Goal: Task Accomplishment & Management: Manage account settings

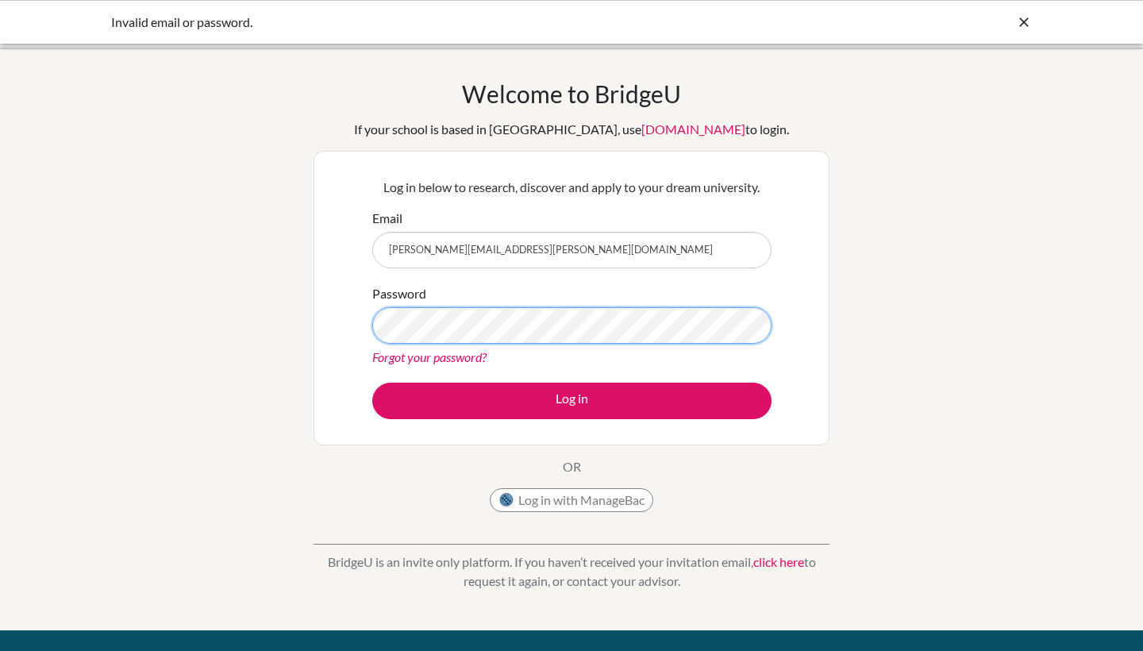
click at [571, 400] on button "Log in" at bounding box center [571, 401] width 399 height 37
click at [466, 357] on link "Forgot your password?" at bounding box center [429, 356] width 114 height 15
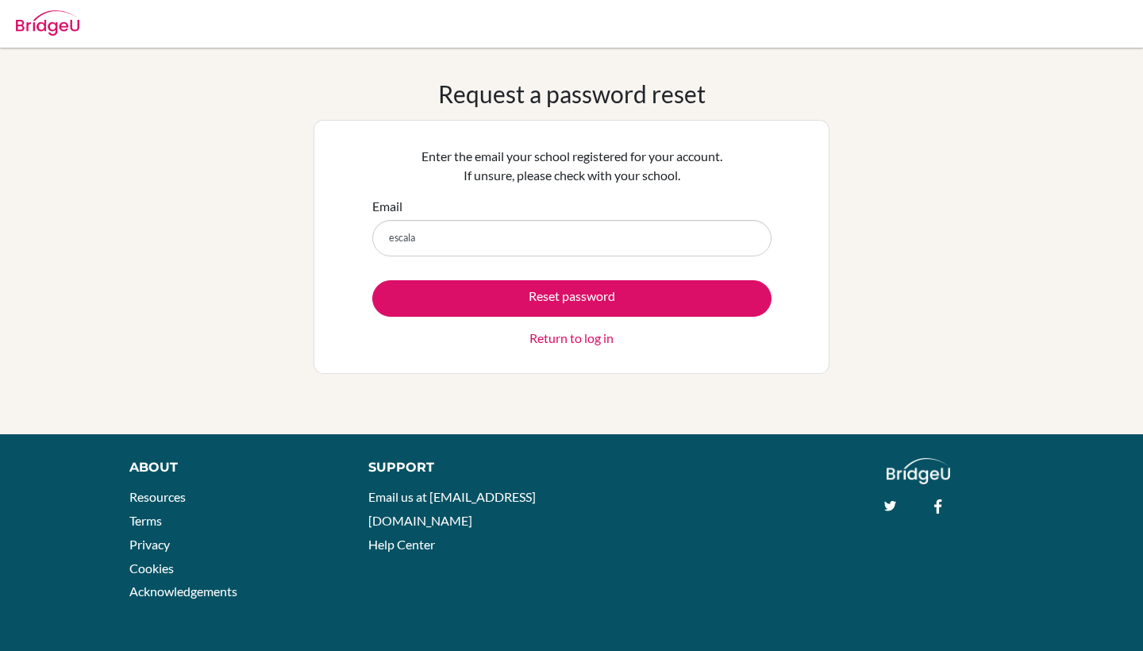
type input "escalan"
type input "escalante.sophia@eastudents.edu.sv"
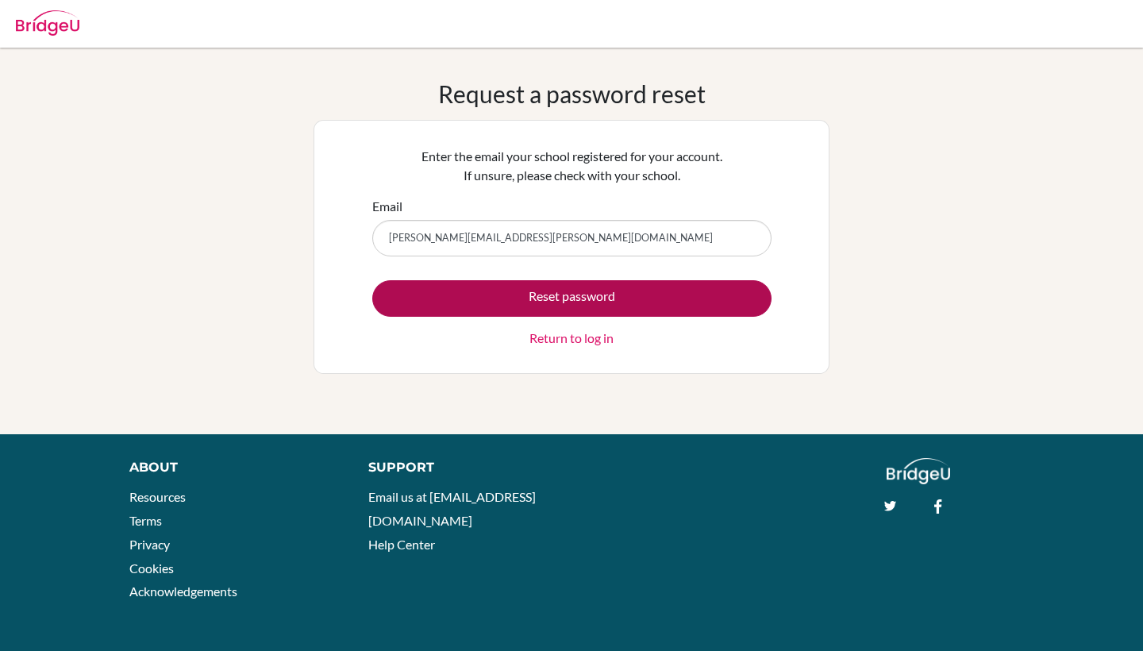
click at [540, 302] on button "Reset password" at bounding box center [571, 298] width 399 height 37
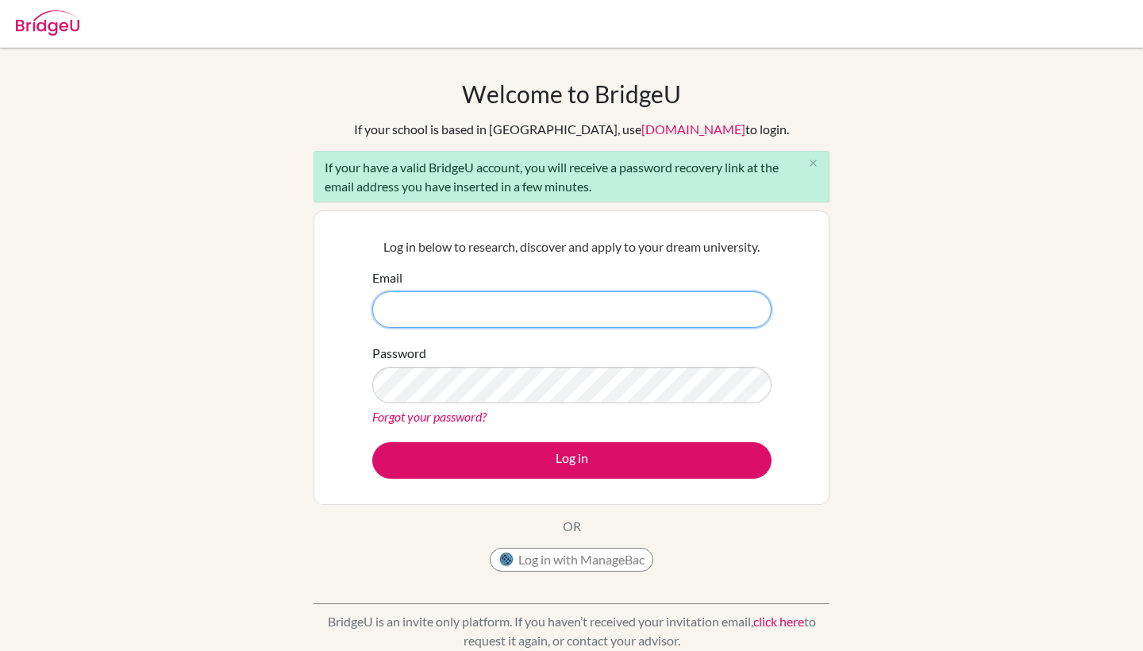
type input "[PERSON_NAME][EMAIL_ADDRESS][PERSON_NAME][DOMAIN_NAME]"
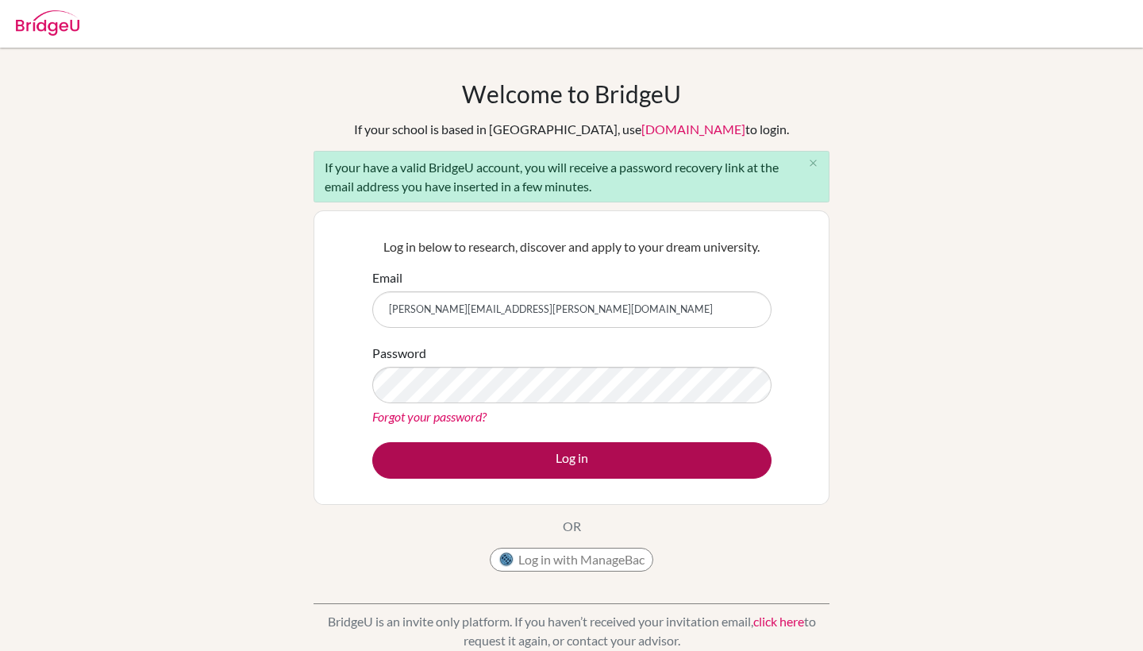
click at [580, 464] on button "Log in" at bounding box center [571, 460] width 399 height 37
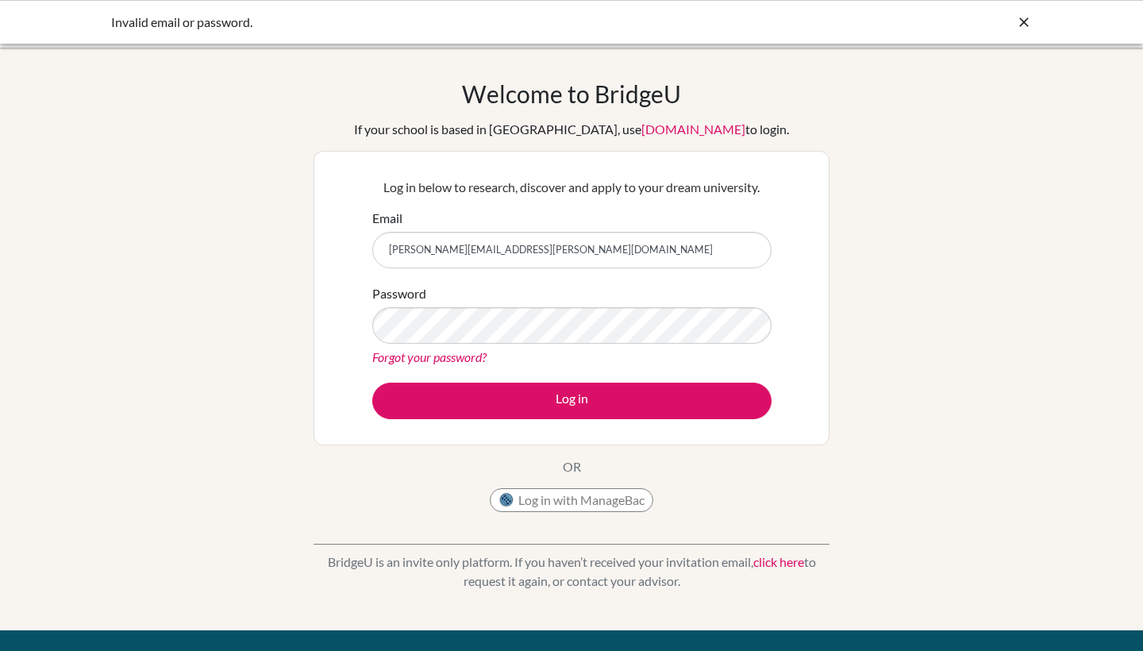
click at [461, 359] on link "Forgot your password?" at bounding box center [429, 356] width 114 height 15
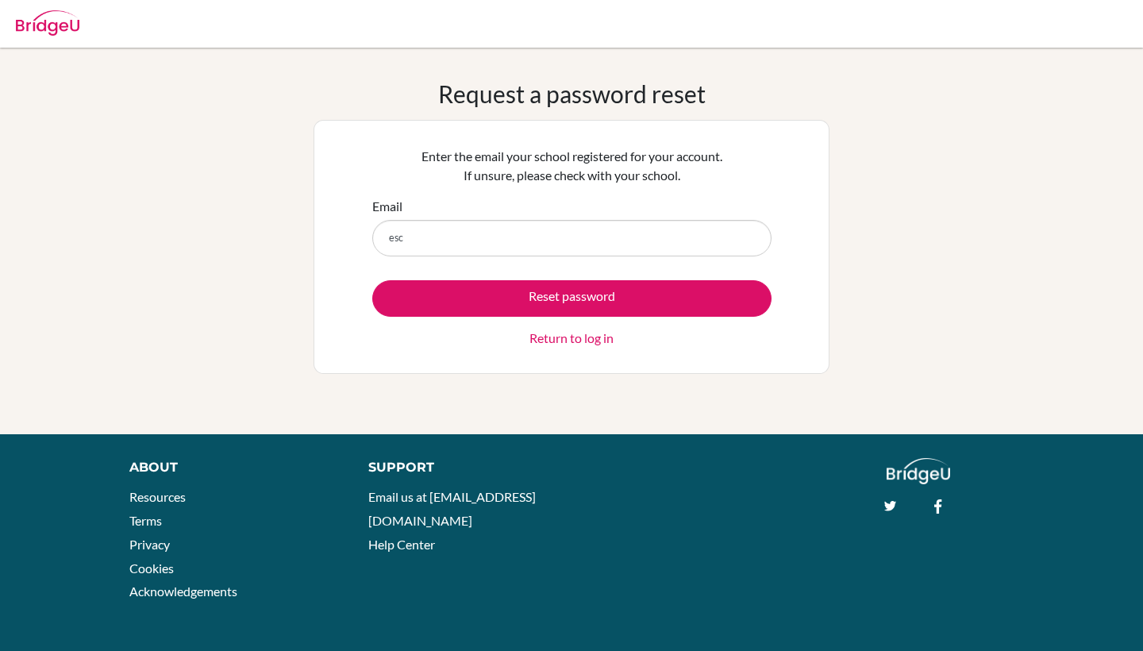
type input "esca"
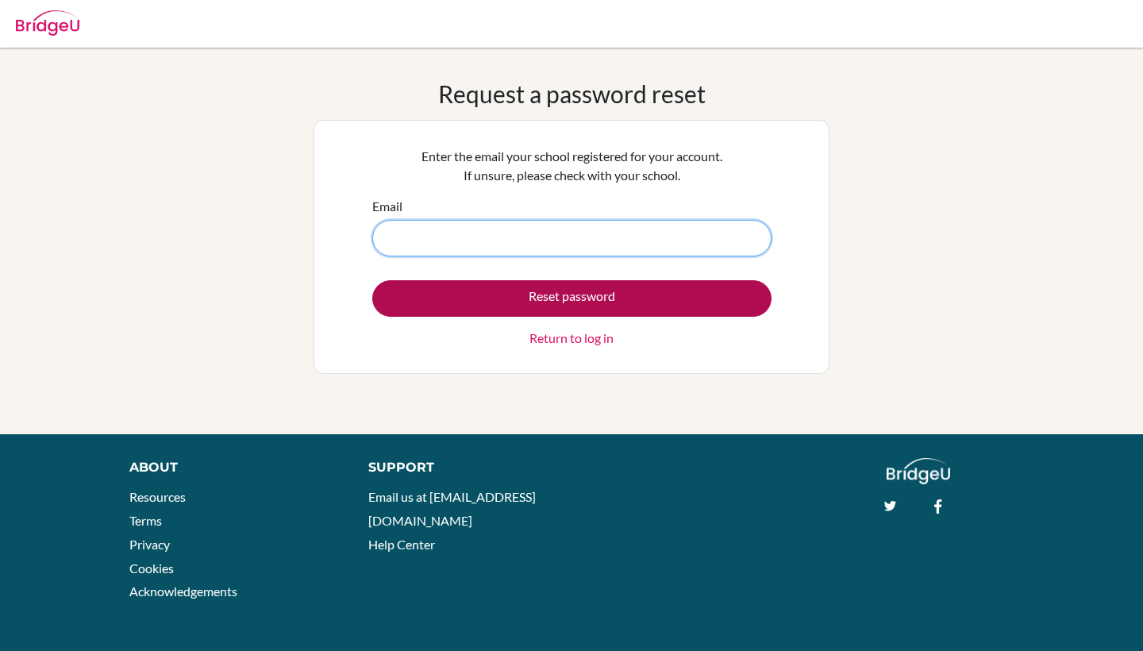
type input "[PERSON_NAME][EMAIL_ADDRESS][PERSON_NAME][DOMAIN_NAME]"
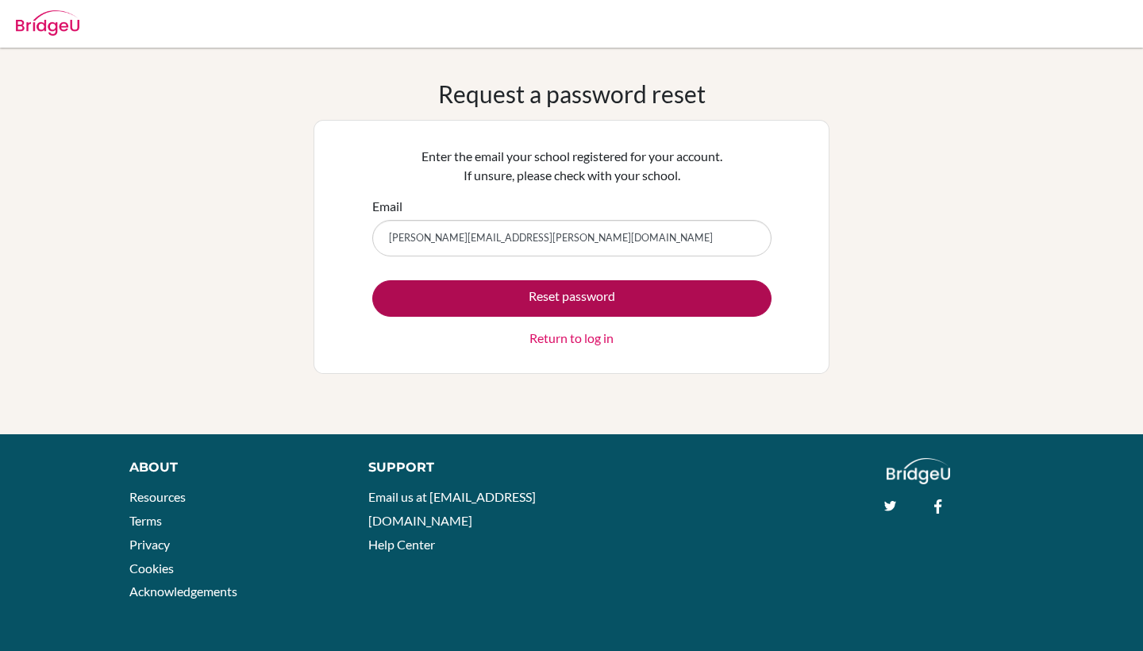
click at [560, 298] on button "Reset password" at bounding box center [571, 298] width 399 height 37
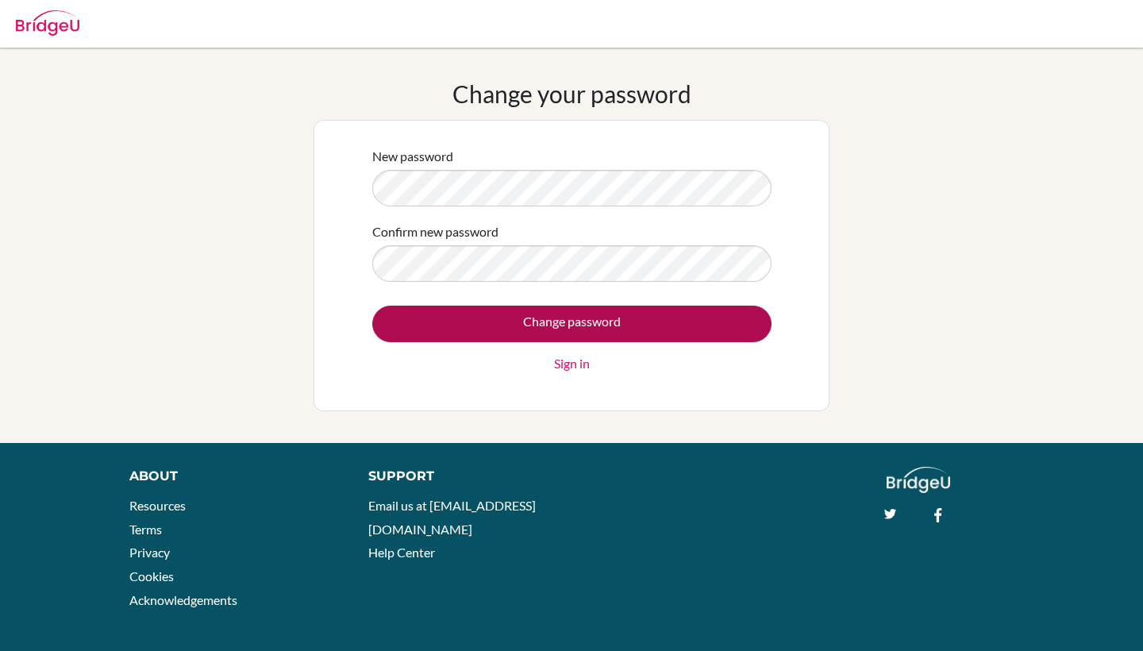
click at [568, 333] on input "Change password" at bounding box center [571, 324] width 399 height 37
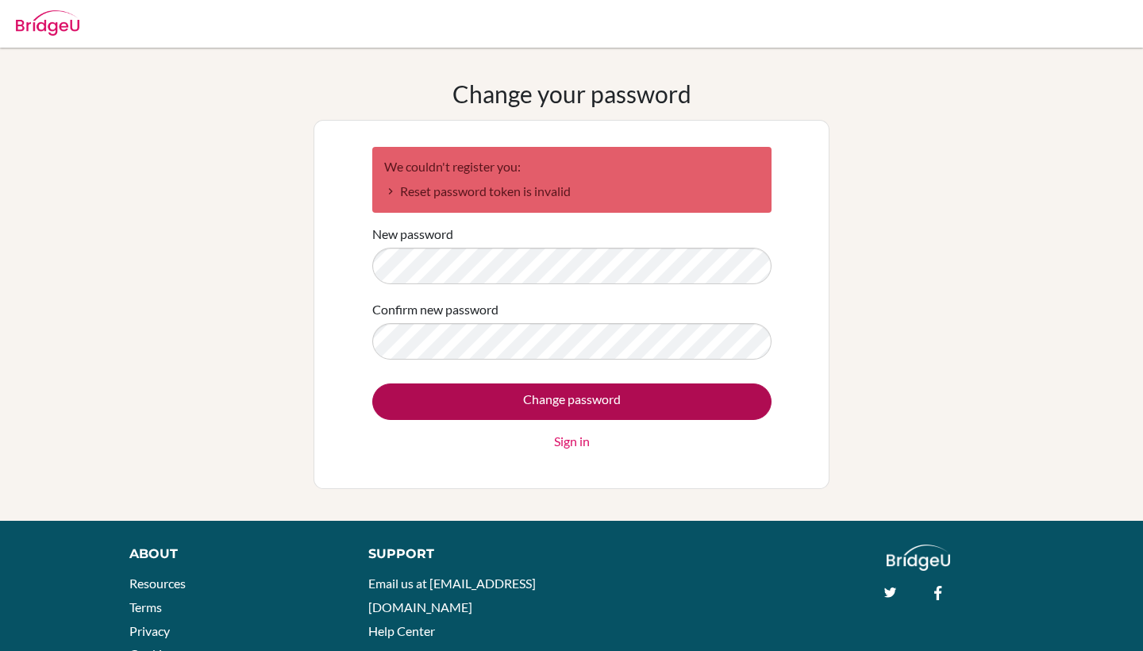
click at [526, 405] on input "Change password" at bounding box center [571, 401] width 399 height 37
click at [684, 398] on input "Change password" at bounding box center [571, 401] width 399 height 37
click at [537, 393] on input "Change password" at bounding box center [571, 401] width 399 height 37
click at [691, 401] on input "Change password" at bounding box center [571, 401] width 399 height 37
click at [484, 388] on input "Change password" at bounding box center [571, 401] width 399 height 37
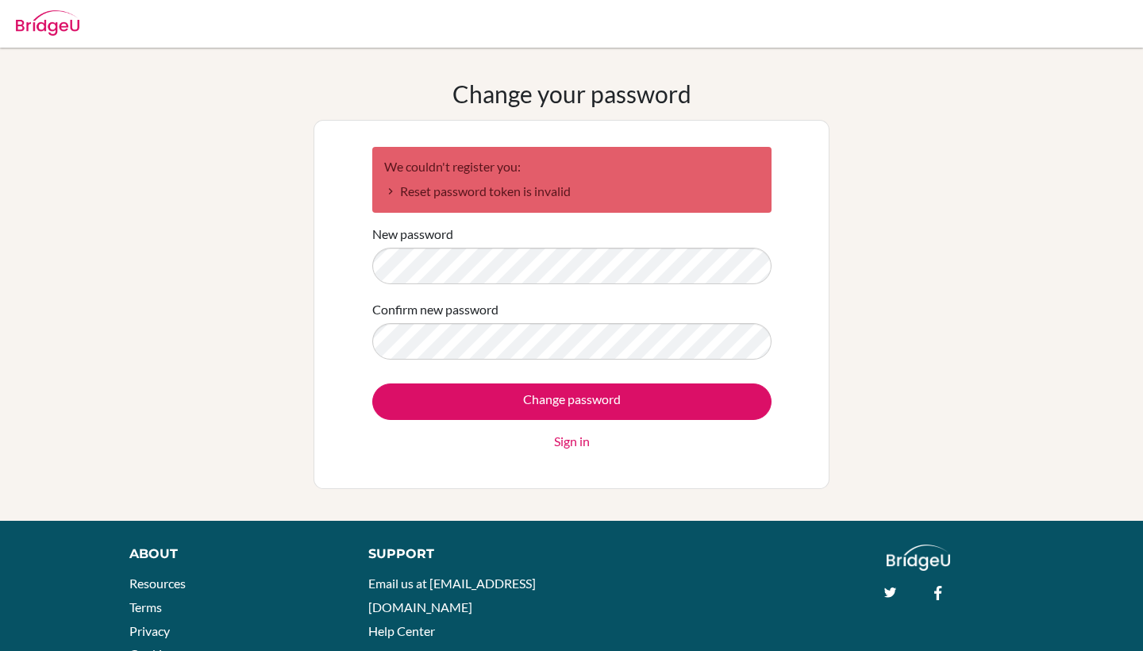
click at [741, 314] on div "Confirm new password" at bounding box center [571, 330] width 399 height 60
click at [1082, 270] on div "Change your password We couldn't register you: Reset password token is invalid …" at bounding box center [571, 284] width 1143 height 410
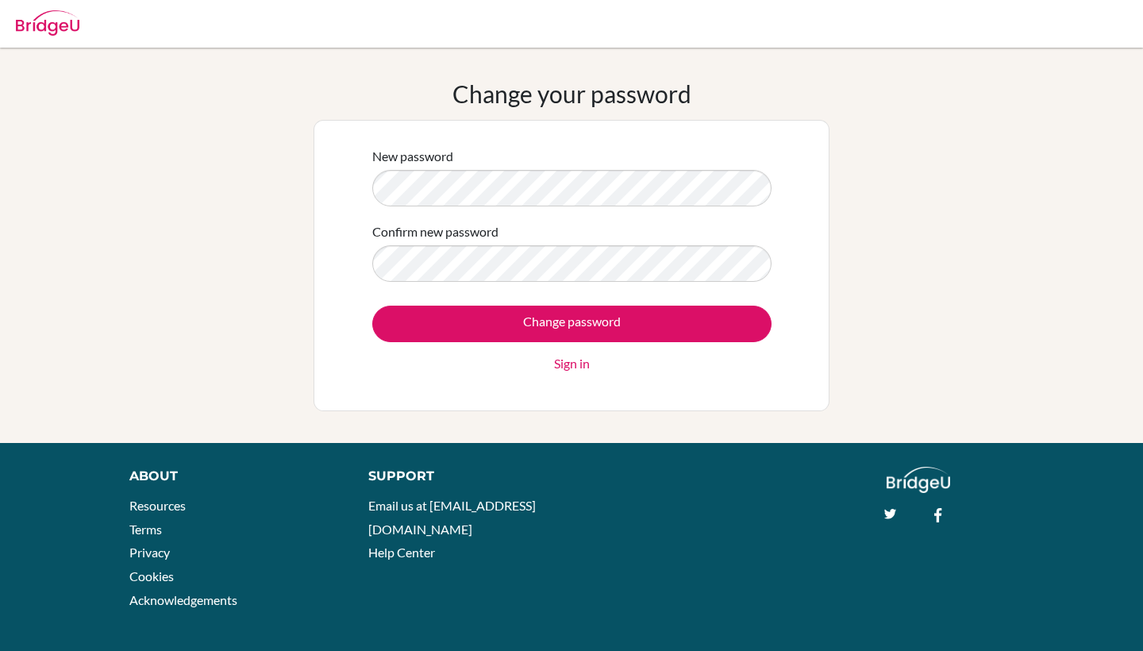
click at [641, 345] on div "Change password Sign in" at bounding box center [571, 339] width 399 height 67
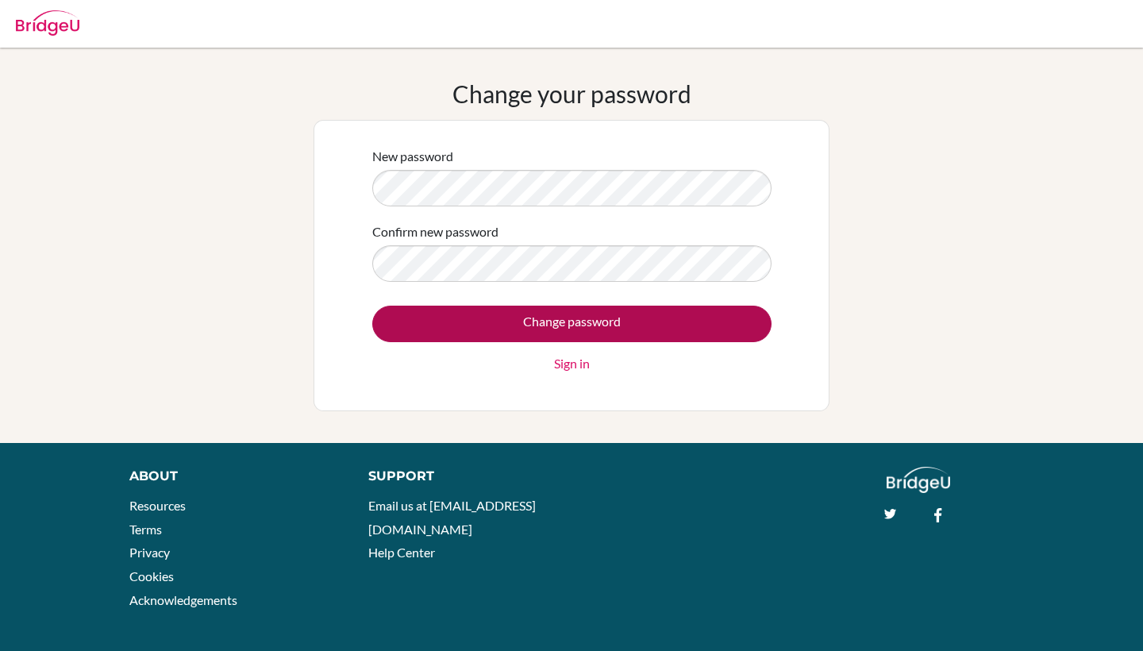
click at [641, 333] on input "Change password" at bounding box center [571, 324] width 399 height 37
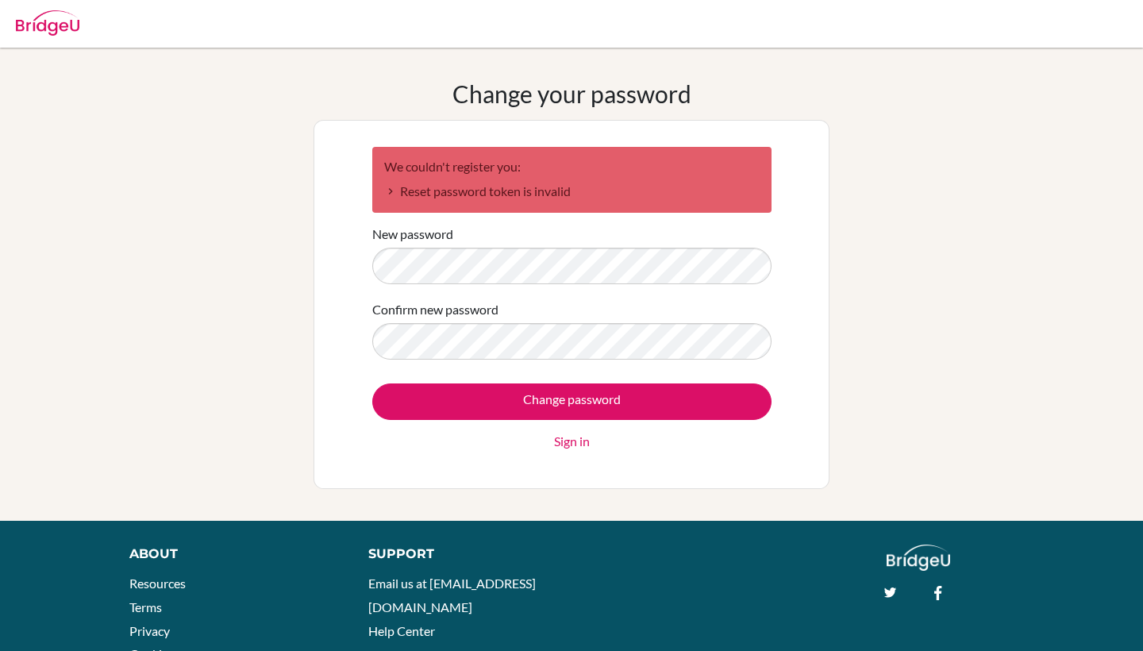
click at [978, 260] on div "Change your password We couldn't register you: Reset password token is invalid …" at bounding box center [571, 284] width 1143 height 410
click at [677, 283] on form "We couldn't register you: Reset password token is invalid New password Confirm …" at bounding box center [571, 299] width 399 height 304
drag, startPoint x: 677, startPoint y: 284, endPoint x: 338, endPoint y: 261, distance: 339.7
click at [338, 261] on div "We couldn't register you: Reset password token is invalid New password Confirm …" at bounding box center [572, 304] width 516 height 369
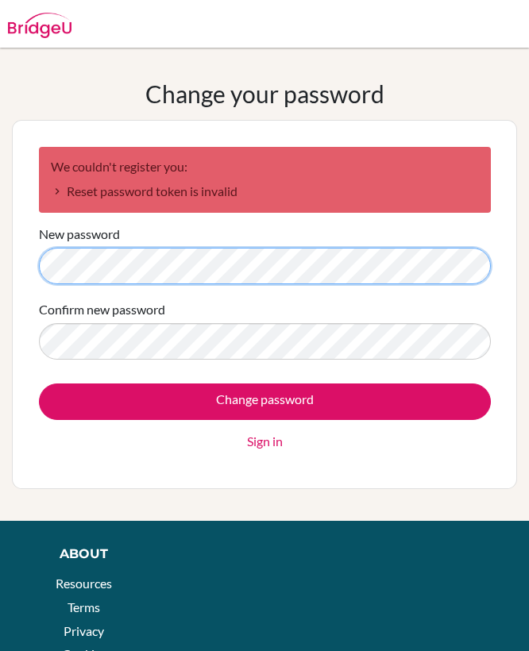
click at [264, 401] on input "Change password" at bounding box center [265, 401] width 452 height 37
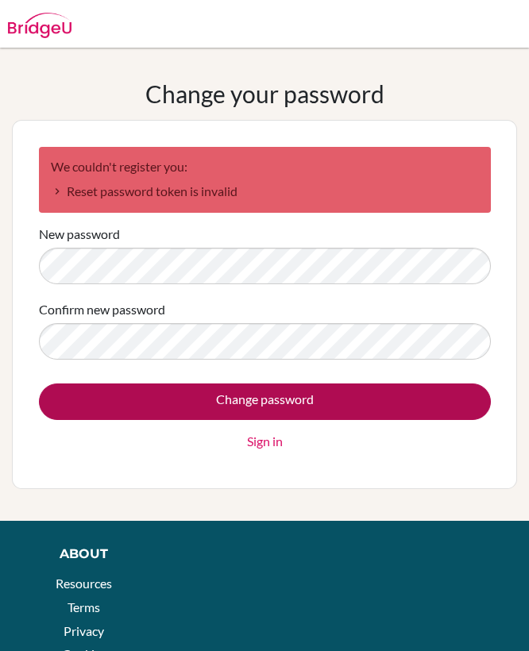
click at [389, 386] on input "Change password" at bounding box center [265, 401] width 452 height 37
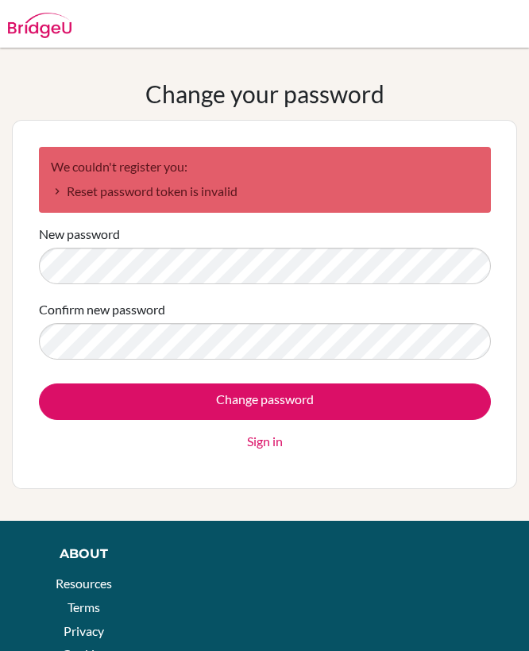
click at [371, 221] on form "We couldn't register you: Reset password token is invalid New password Confirm …" at bounding box center [265, 299] width 452 height 304
click at [262, 437] on link "Sign in" at bounding box center [265, 441] width 36 height 19
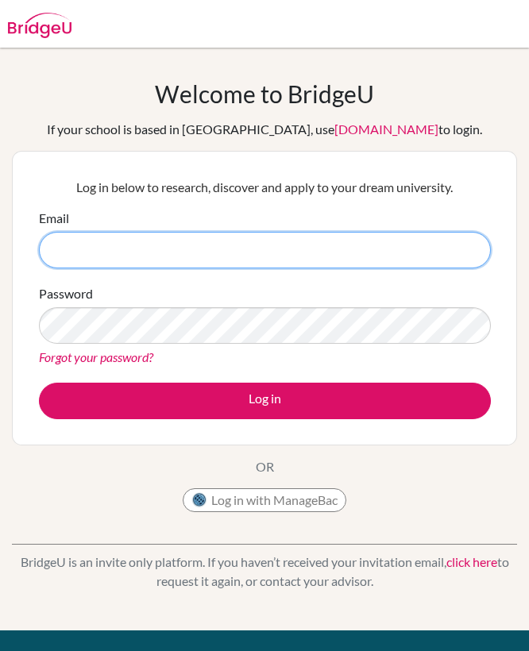
type input "[PERSON_NAME][EMAIL_ADDRESS][PERSON_NAME][DOMAIN_NAME]"
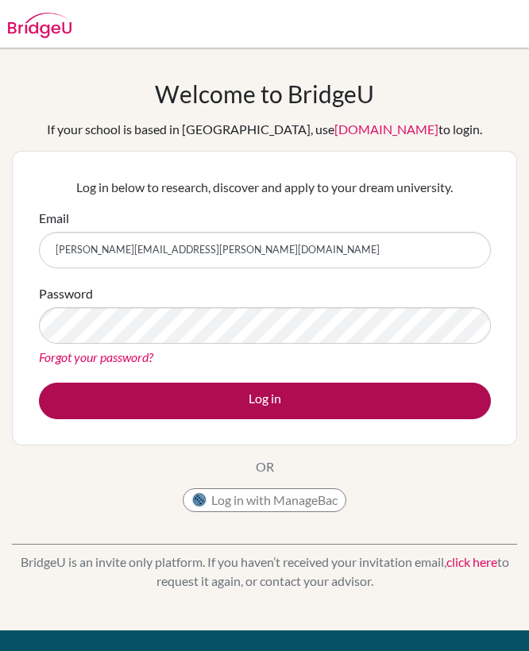
click at [345, 400] on button "Log in" at bounding box center [265, 401] width 452 height 37
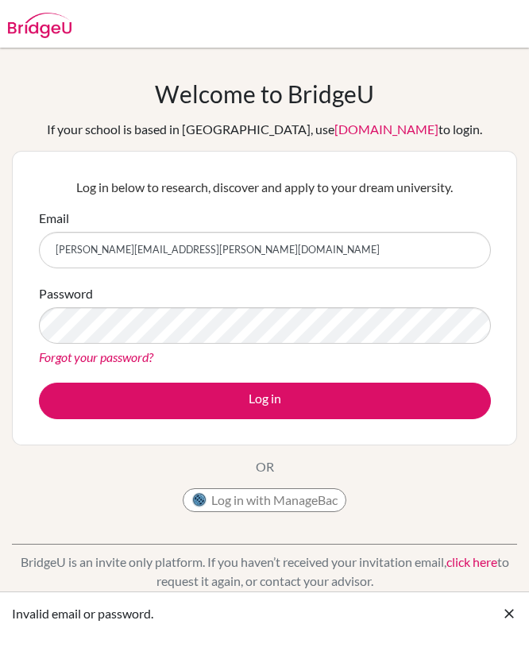
click at [426, 284] on div "Password Forgot your password?" at bounding box center [265, 325] width 452 height 83
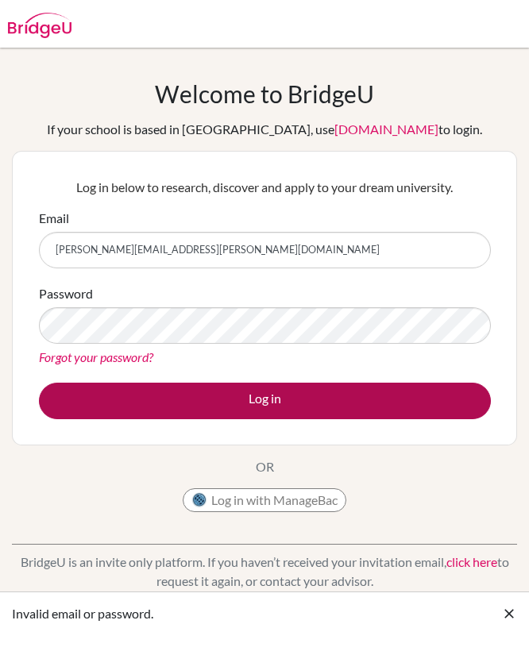
click at [299, 389] on button "Log in" at bounding box center [265, 401] width 452 height 37
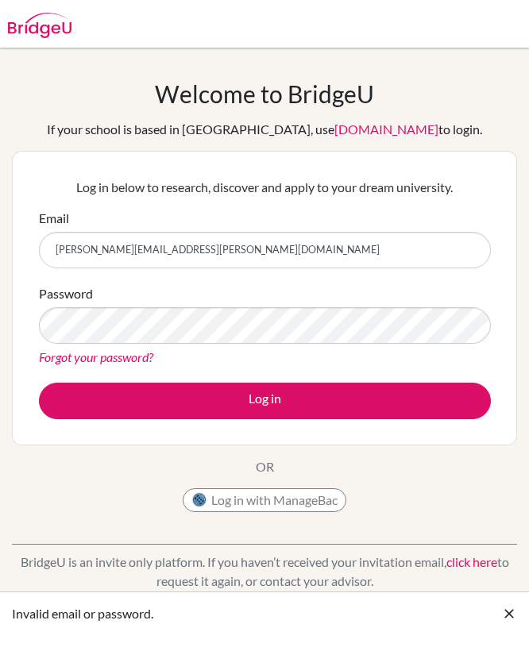
click at [385, 71] on div "Welcome to [GEOGRAPHIC_DATA] If your school is based in [GEOGRAPHIC_DATA], use …" at bounding box center [264, 339] width 529 height 583
click at [110, 356] on link "Forgot your password?" at bounding box center [96, 356] width 114 height 15
